Goal: Contribute content: Contribute content

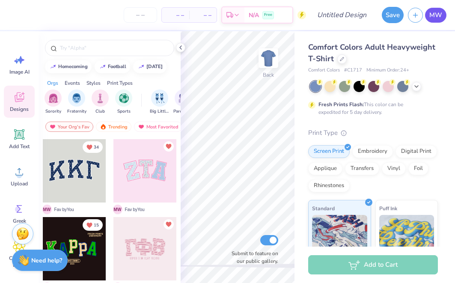
click at [438, 10] on span "MW" at bounding box center [435, 15] width 13 height 10
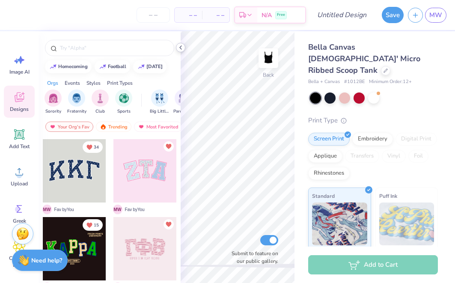
click at [181, 48] on icon at bounding box center [180, 47] width 7 height 7
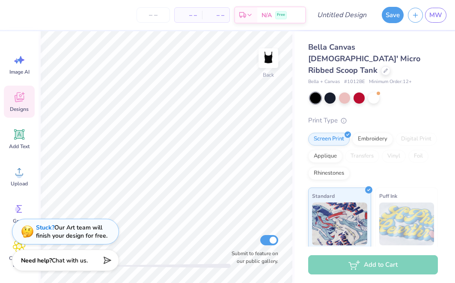
click at [20, 98] on icon at bounding box center [19, 97] width 13 height 13
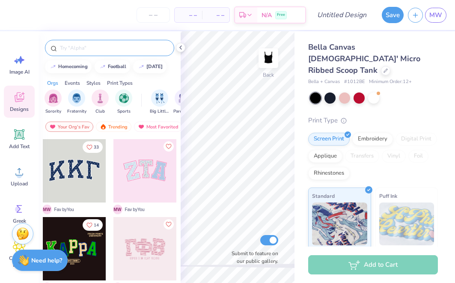
click at [120, 50] on input "text" at bounding box center [114, 48] width 110 height 9
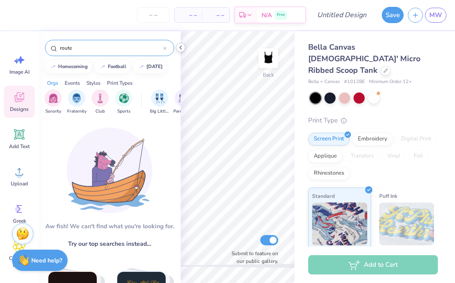
type input "route"
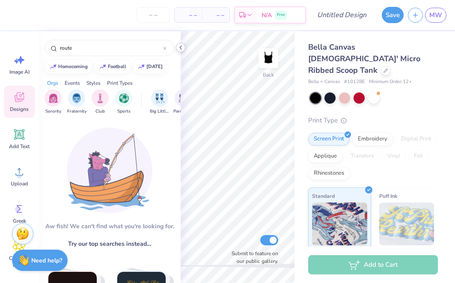
click at [181, 47] on icon at bounding box center [180, 47] width 7 height 7
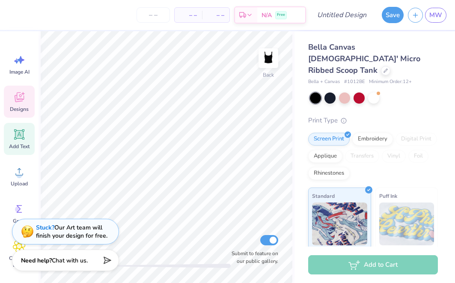
click at [22, 147] on span "Add Text" at bounding box center [19, 146] width 21 height 7
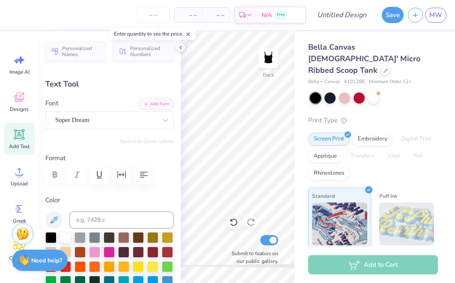
type textarea "d"
type textarea "DEEZEE"
click at [89, 121] on span "Super Dream" at bounding box center [72, 120] width 34 height 10
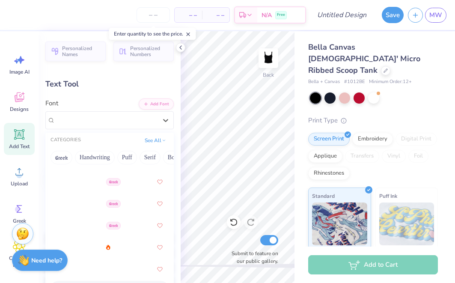
scroll to position [225, 0]
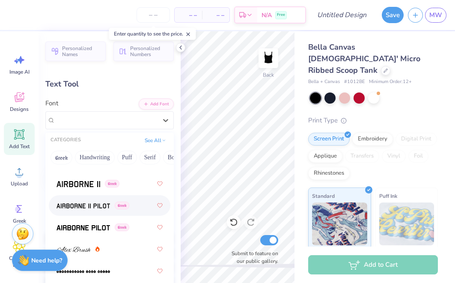
click at [89, 208] on img at bounding box center [82, 206] width 53 height 6
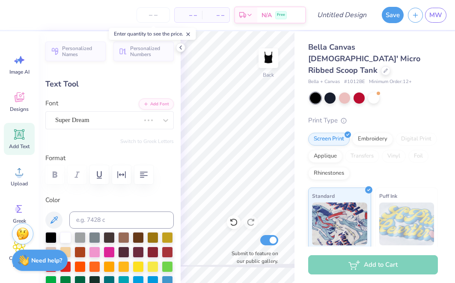
scroll to position [28, 0]
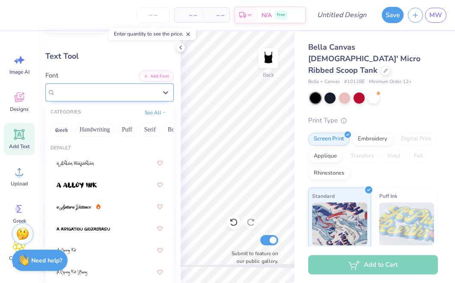
click at [117, 92] on span "Greek" at bounding box center [110, 93] width 15 height 8
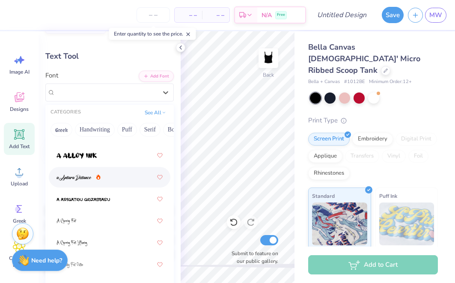
scroll to position [30, 0]
click at [98, 177] on icon at bounding box center [98, 176] width 4 height 5
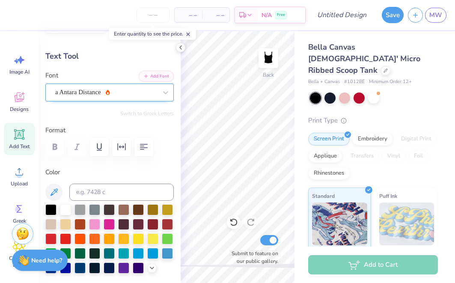
click at [106, 89] on icon at bounding box center [108, 92] width 4 height 6
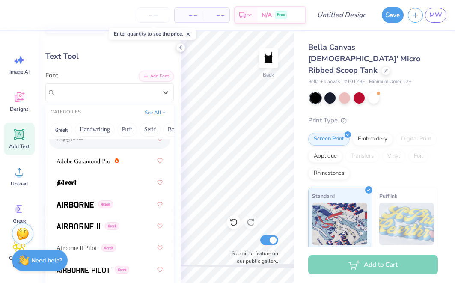
scroll to position [158, 0]
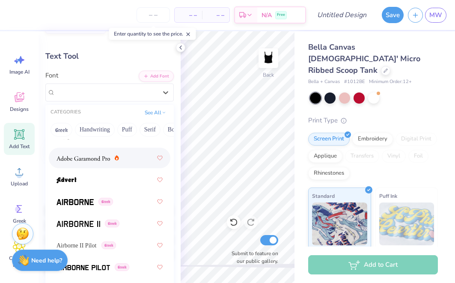
click at [96, 155] on span at bounding box center [82, 158] width 53 height 9
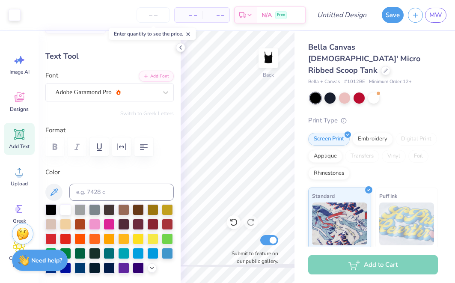
type input "6.53"
type input "1.23"
type input "4.89"
type input "3.72"
type input "0.70"
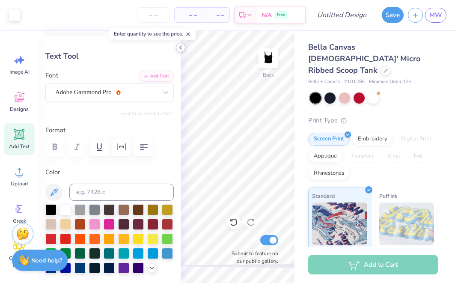
click at [181, 48] on icon at bounding box center [180, 47] width 7 height 7
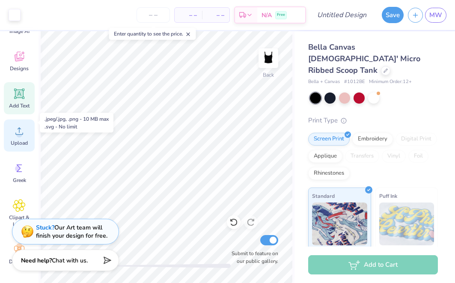
scroll to position [53, 0]
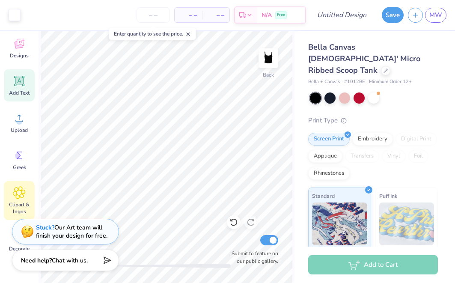
click at [17, 203] on span "Clipart & logos" at bounding box center [19, 208] width 28 height 14
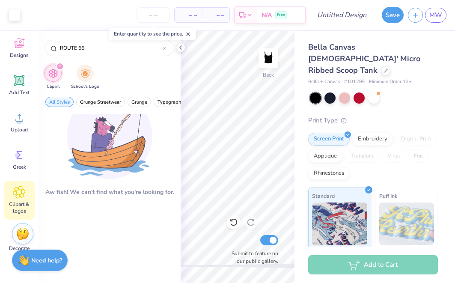
scroll to position [15, 0]
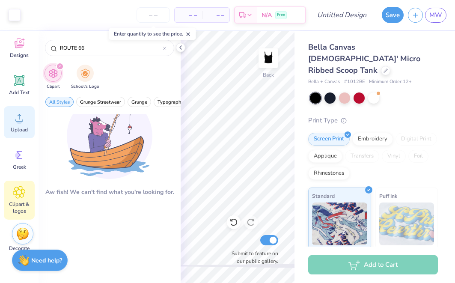
type input "ROUTE 66"
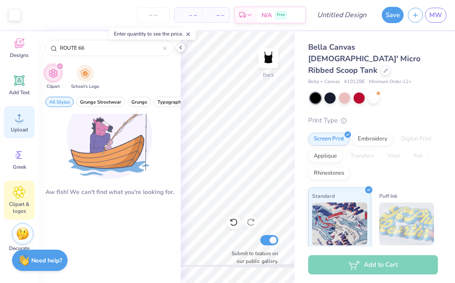
click at [19, 127] on span "Upload" at bounding box center [19, 129] width 17 height 7
